Goal: Find specific page/section: Find specific page/section

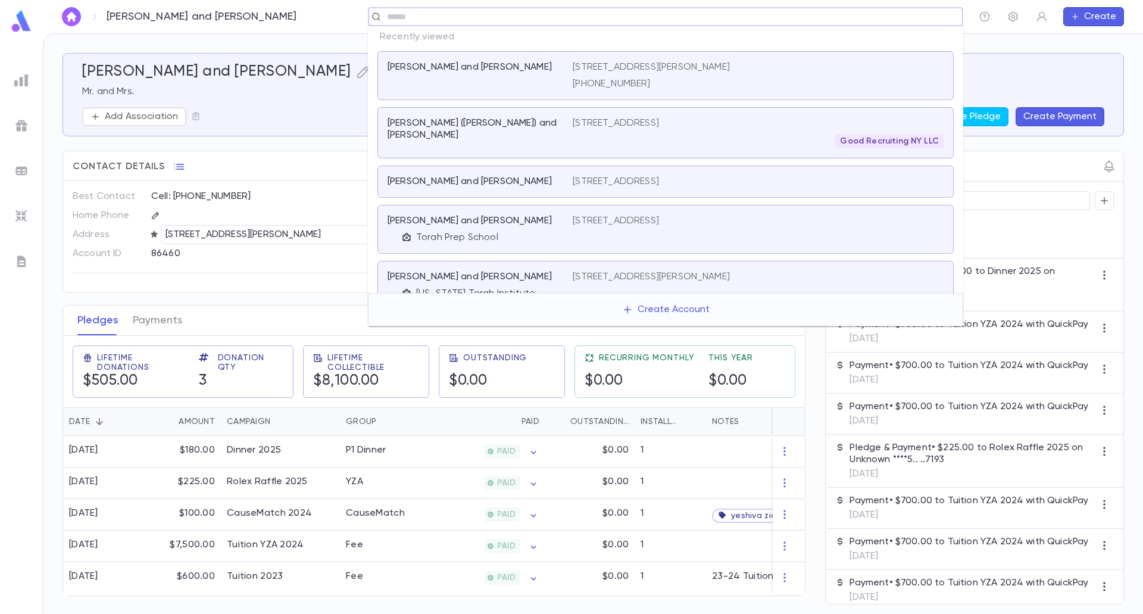
click at [885, 12] on input "text" at bounding box center [661, 16] width 556 height 11
type input "*****"
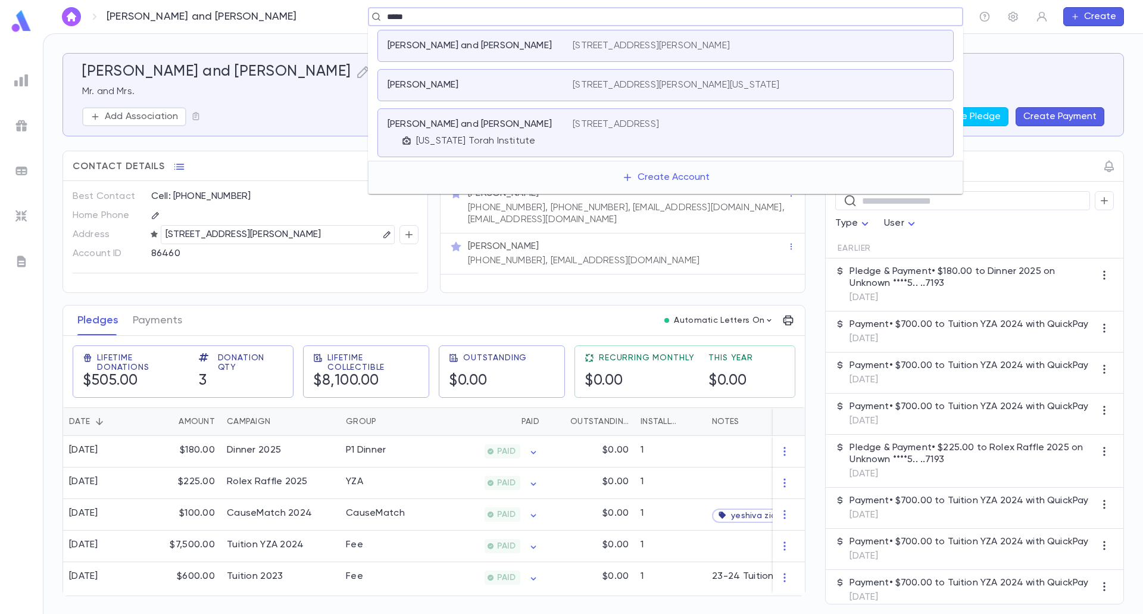
click at [567, 135] on div "[US_STATE] Torah Institute" at bounding box center [487, 141] width 171 height 12
